Goal: Book appointment/travel/reservation

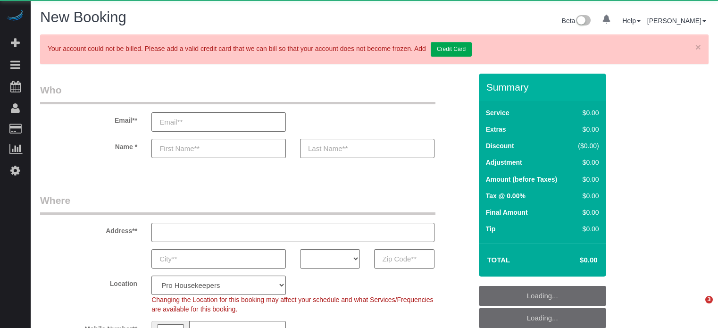
select select "number:9"
select select "string:[GEOGRAPHIC_DATA]"
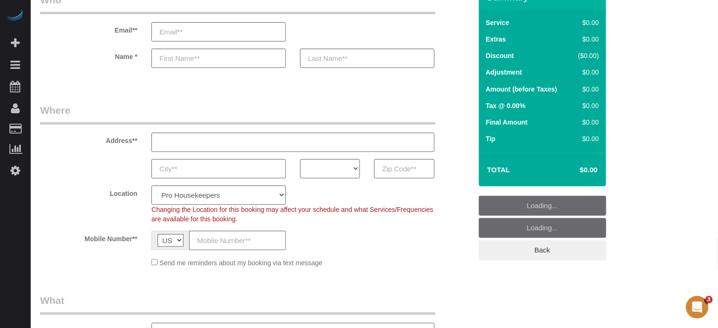
scroll to position [94, 0]
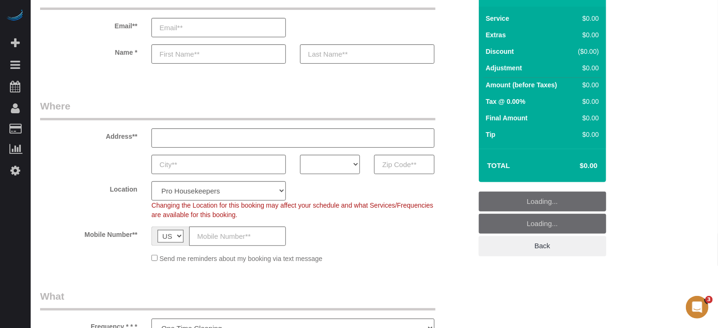
select select "object:793"
select select "4"
click at [404, 166] on input "text" at bounding box center [404, 164] width 60 height 19
paste input "[PERSON_NAME]"
type input "[PERSON_NAME]"
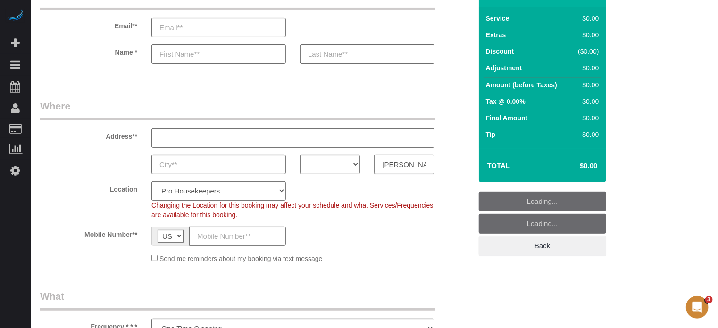
click at [408, 167] on input "[PERSON_NAME]" at bounding box center [404, 164] width 60 height 19
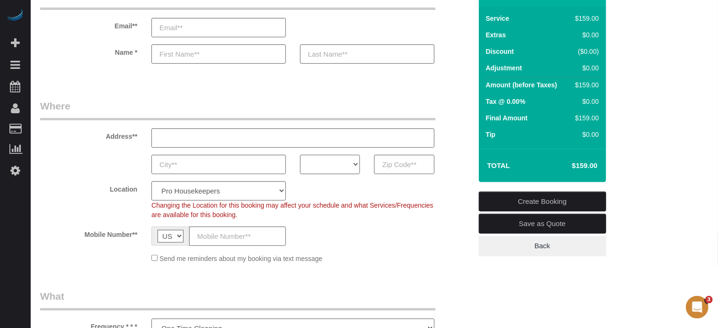
click at [329, 156] on select "AK AL AR AZ CA CO CT DC DE [GEOGRAPHIC_DATA] [GEOGRAPHIC_DATA] HI IA ID IL IN K…" at bounding box center [330, 164] width 60 height 19
select select "FL"
click at [300, 155] on select "AK AL AR AZ CA CO CT DC DE [GEOGRAPHIC_DATA] [GEOGRAPHIC_DATA] HI IA ID IL IN K…" at bounding box center [330, 164] width 60 height 19
click at [220, 194] on select "Pro Housekeepers [GEOGRAPHIC_DATA] [GEOGRAPHIC_DATA] [GEOGRAPHIC_DATA] [GEOGRAP…" at bounding box center [218, 190] width 134 height 19
select select "24"
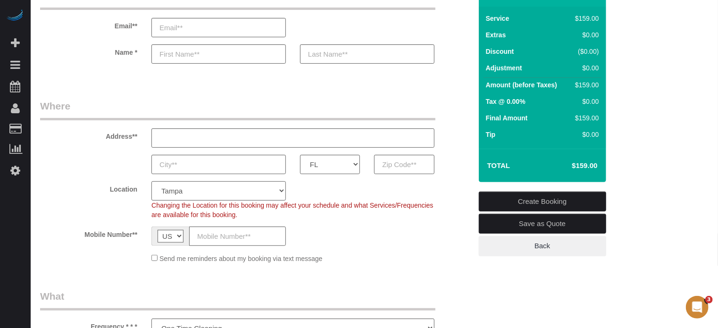
click at [151, 181] on select "Pro Housekeepers [GEOGRAPHIC_DATA] [GEOGRAPHIC_DATA] [GEOGRAPHIC_DATA] [GEOGRAP…" at bounding box center [218, 190] width 134 height 19
select select "object:1253"
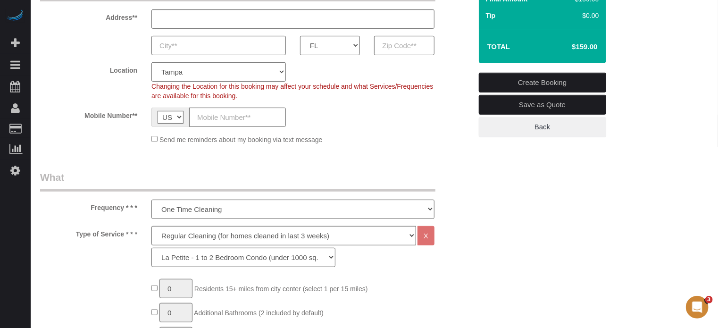
scroll to position [236, 0]
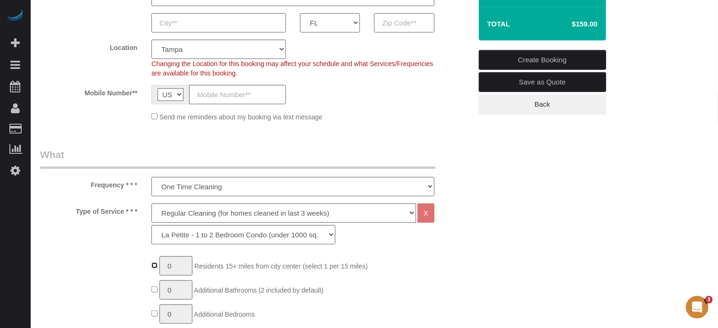
type input "1"
click at [186, 265] on input "1" at bounding box center [175, 265] width 33 height 19
type input "2"
click at [138, 239] on div "Type of Service * * * Deep Cleaning (for homes that have not been cleaned in 3+…" at bounding box center [256, 226] width 446 height 46
click at [185, 211] on select "Deep Cleaning (for homes that have not been cleaned in 3+ weeks) Spruce Regular…" at bounding box center [283, 212] width 265 height 19
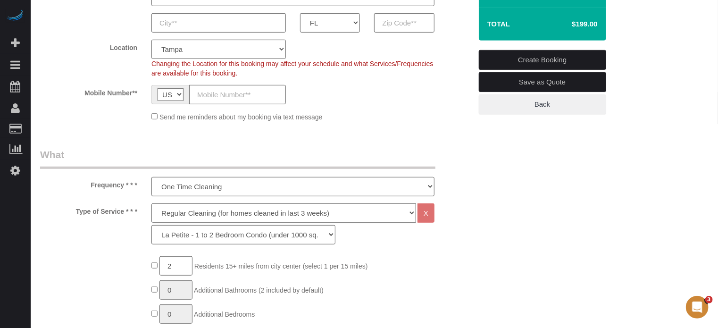
select select "6"
click at [151, 203] on select "Deep Cleaning (for homes that have not been cleaned in 3+ weeks) Spruce Regular…" at bounding box center [283, 212] width 265 height 19
click at [203, 241] on select "La Petite - 1 to 2 Bedroom Condo (under 1000 sq. ft.) La Petite II - 2 Bedroom …" at bounding box center [243, 234] width 184 height 19
select select "162"
click at [151, 225] on select "La Petite - 1 to 2 Bedroom Condo (under 1000 sq. ft.) La Petite II - 2 Bedroom …" at bounding box center [243, 234] width 184 height 19
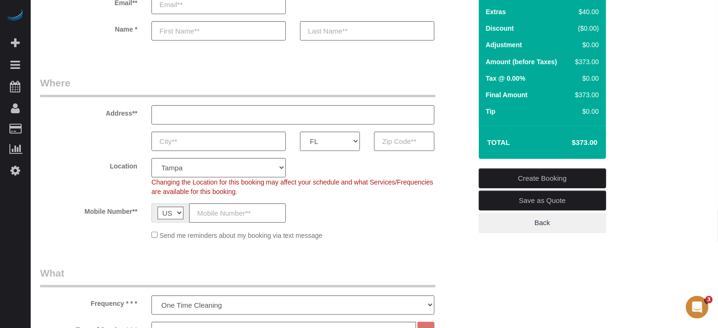
scroll to position [94, 0]
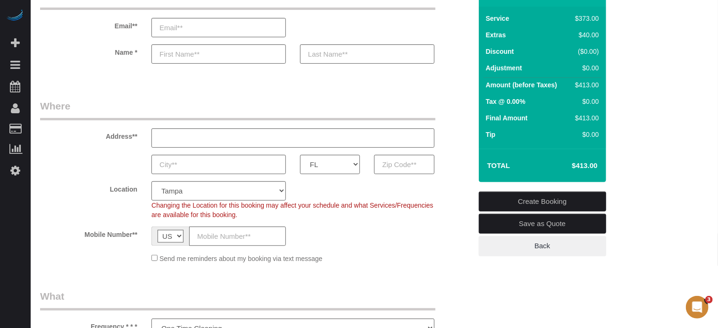
click at [584, 168] on h4 "$413.00" at bounding box center [571, 166] width 54 height 8
copy div "$413.00 Create Booking Save as Quote Back"
